Goal: Find specific page/section: Find specific page/section

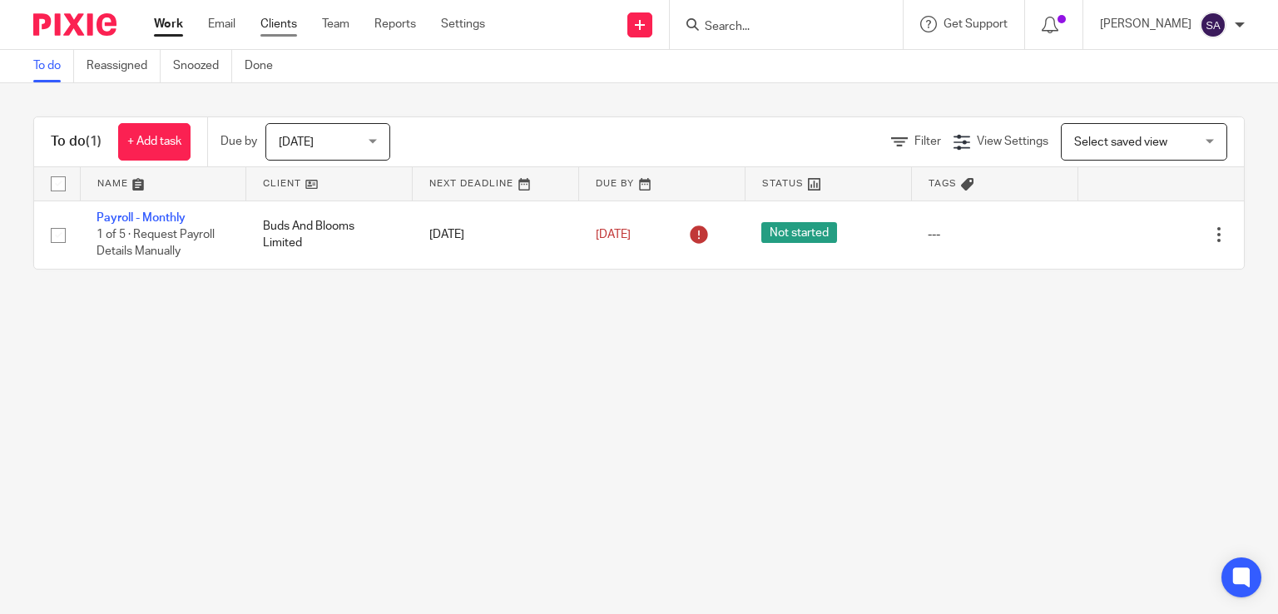
click at [289, 24] on link "Clients" at bounding box center [279, 24] width 37 height 17
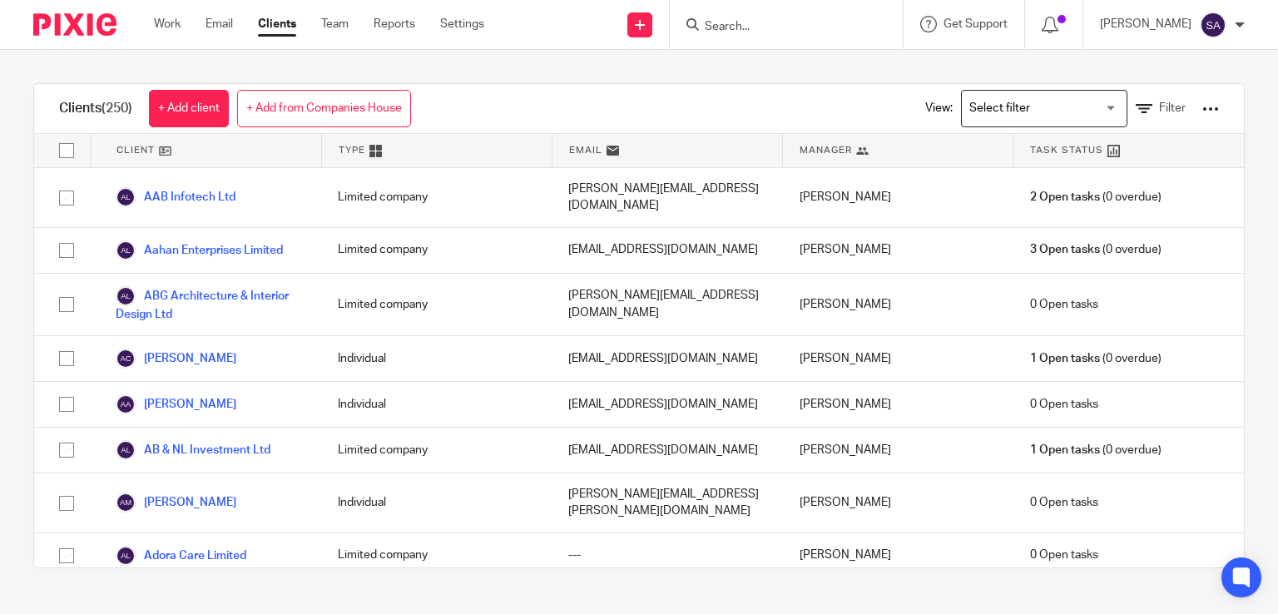
drag, startPoint x: 0, startPoint y: 0, endPoint x: 752, endPoint y: 25, distance: 752.8
click at [752, 25] on input "Search" at bounding box center [778, 27] width 150 height 15
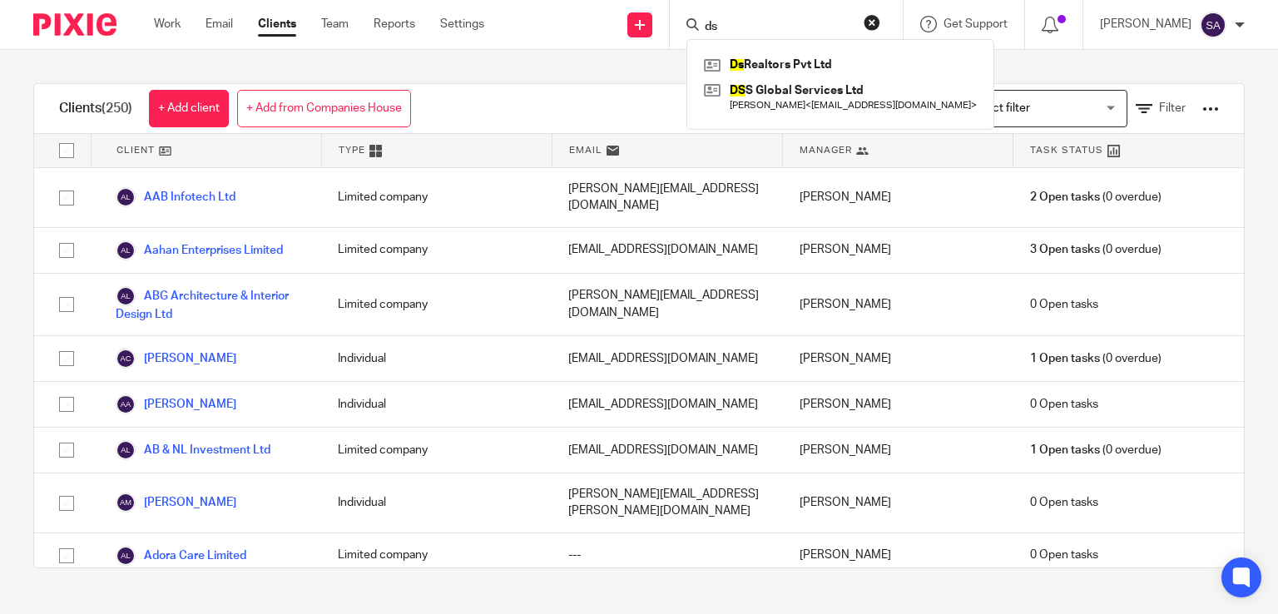
type input "d"
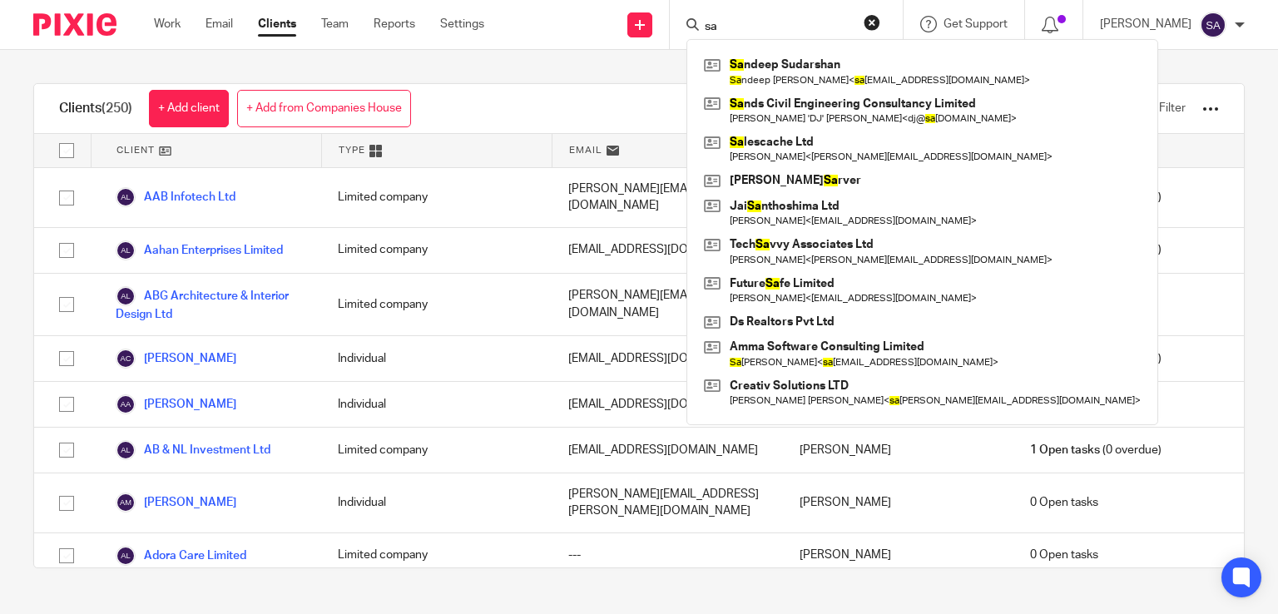
type input "s"
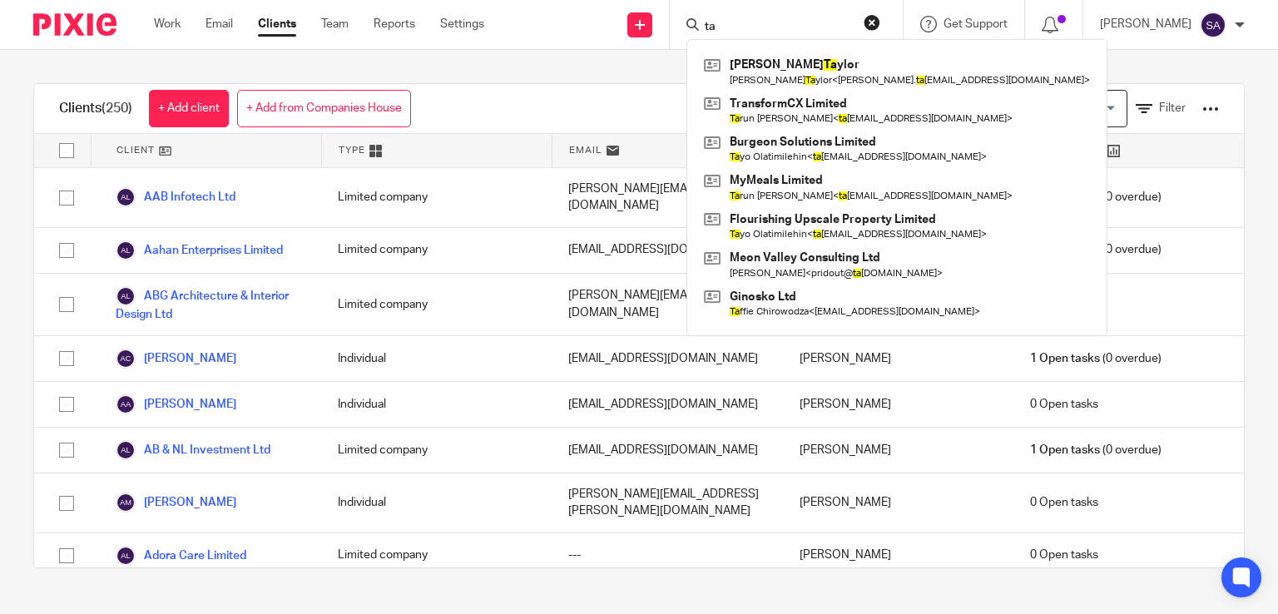
type input "t"
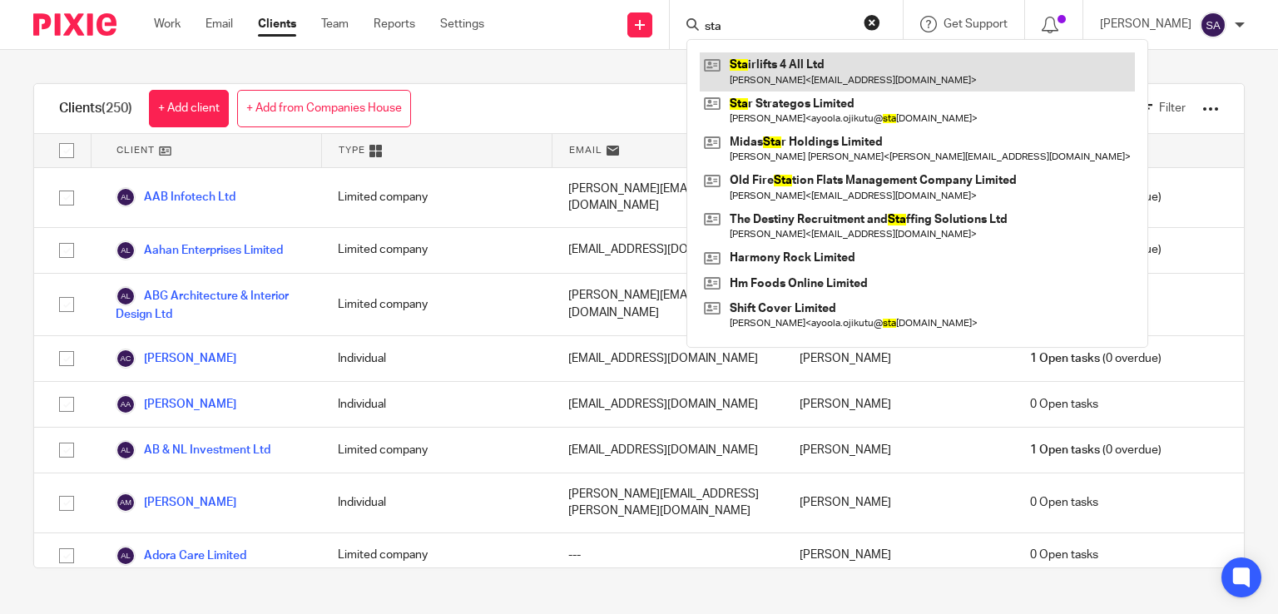
type input "sta"
click at [809, 76] on link at bounding box center [917, 71] width 435 height 38
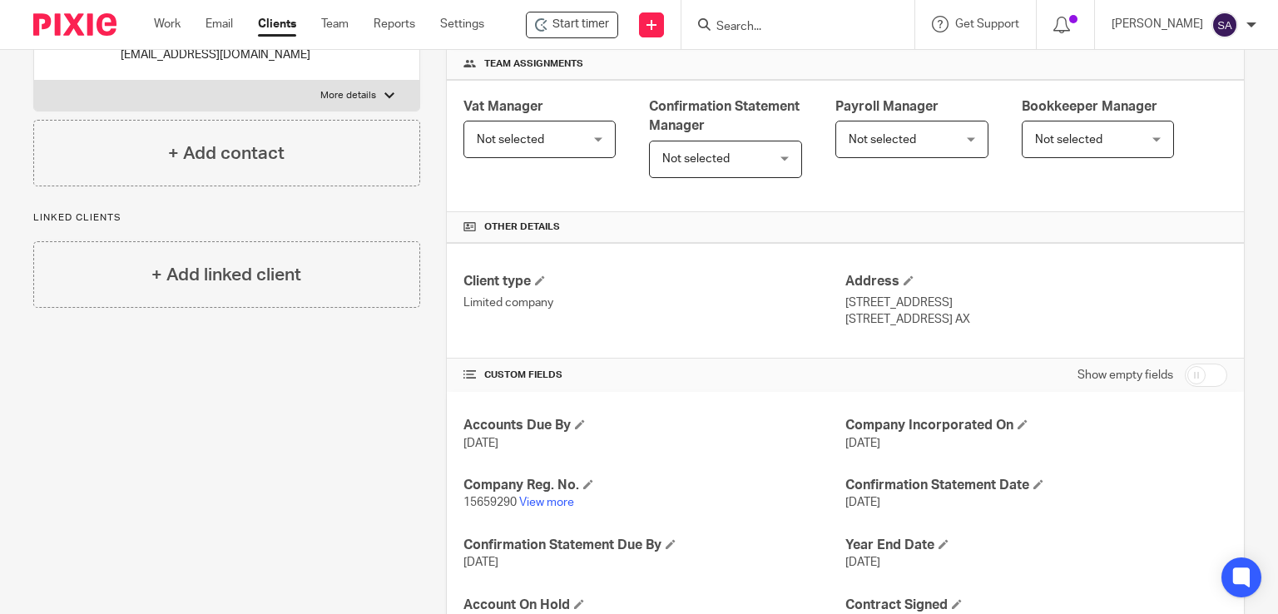
scroll to position [499, 0]
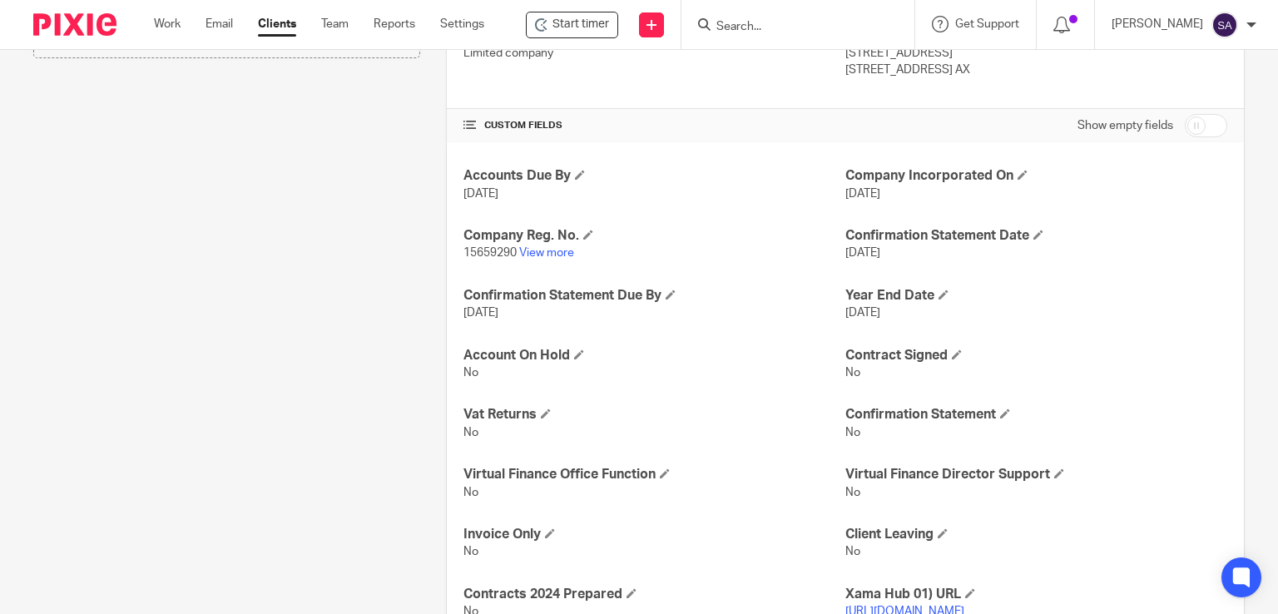
click at [1185, 114] on input "checkbox" at bounding box center [1206, 125] width 42 height 23
checkbox input "true"
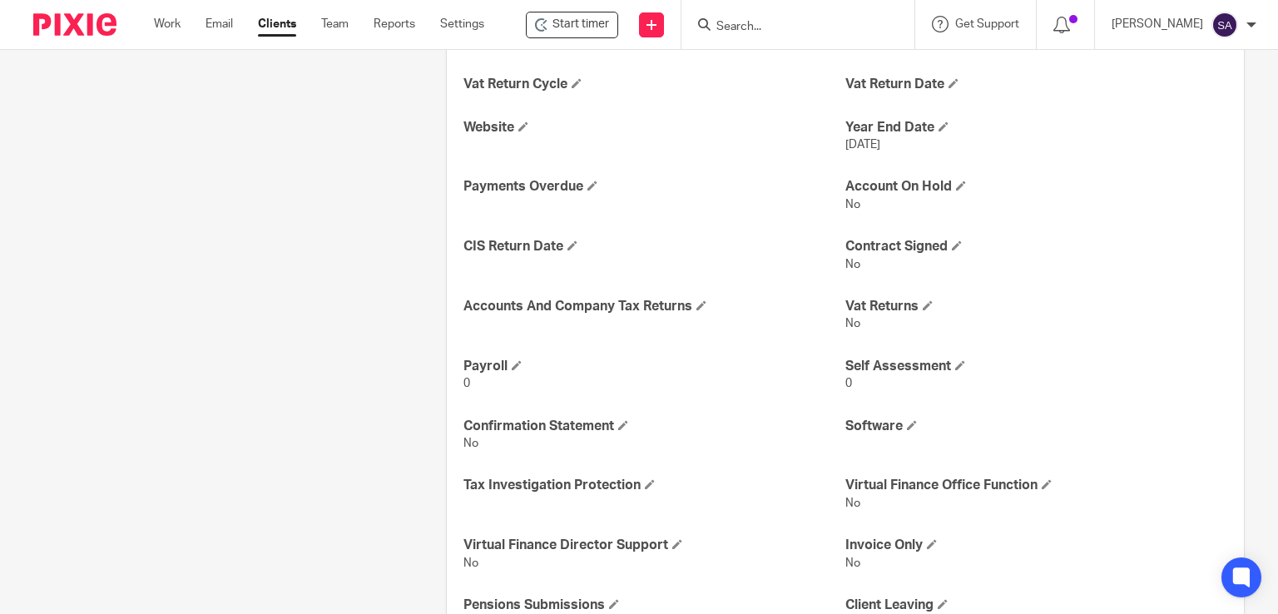
scroll to position [666, 0]
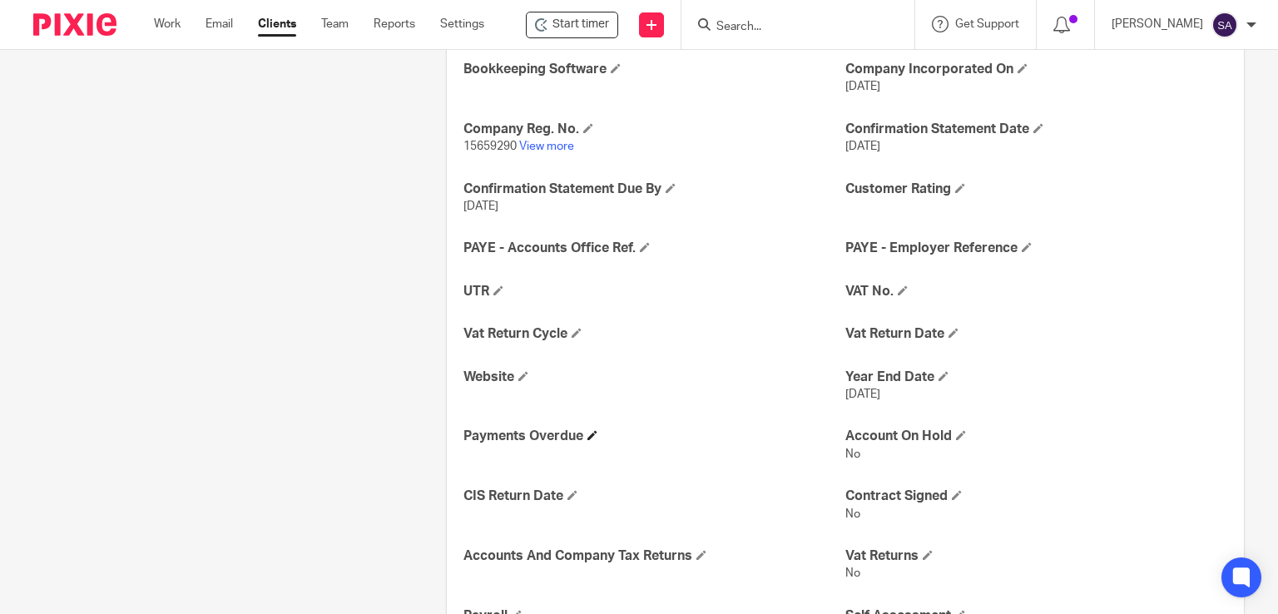
click at [778, 428] on h4 "Payments Overdue" at bounding box center [655, 436] width 382 height 17
